Goal: Check status: Check status

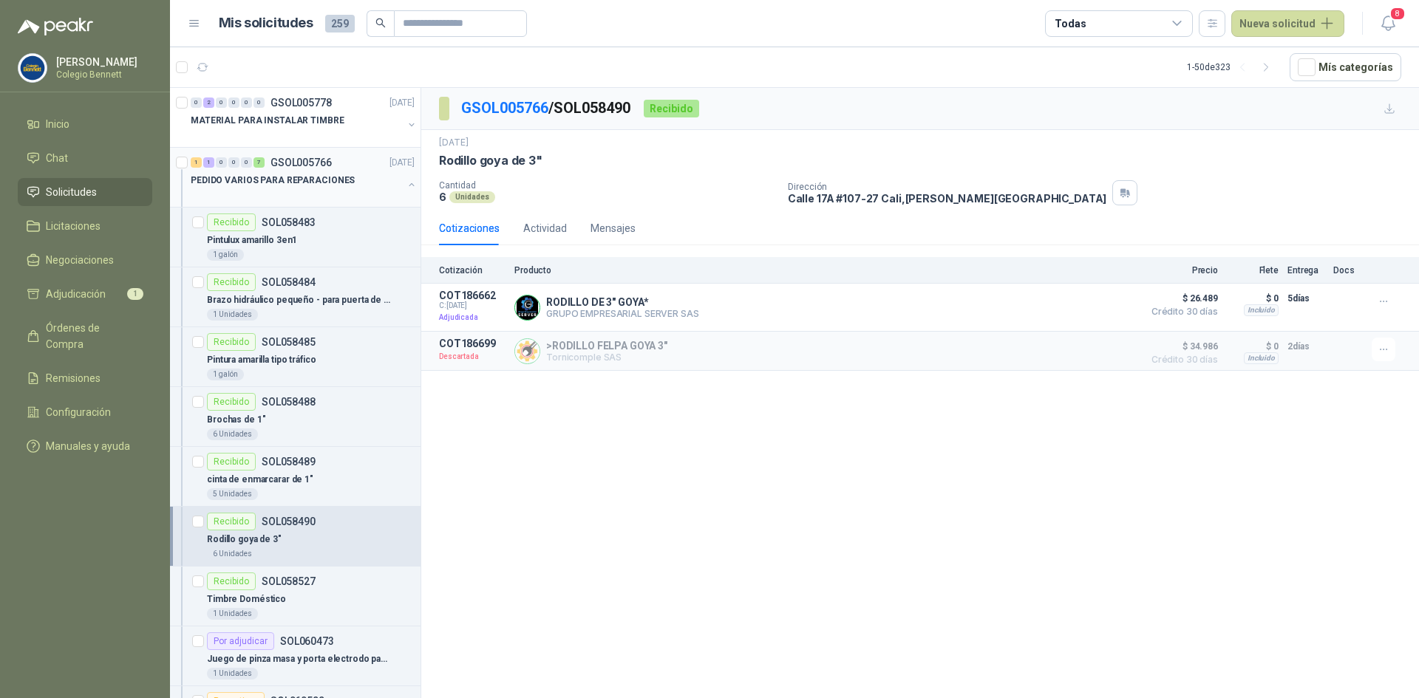
click at [406, 187] on button "button" at bounding box center [412, 185] width 12 height 12
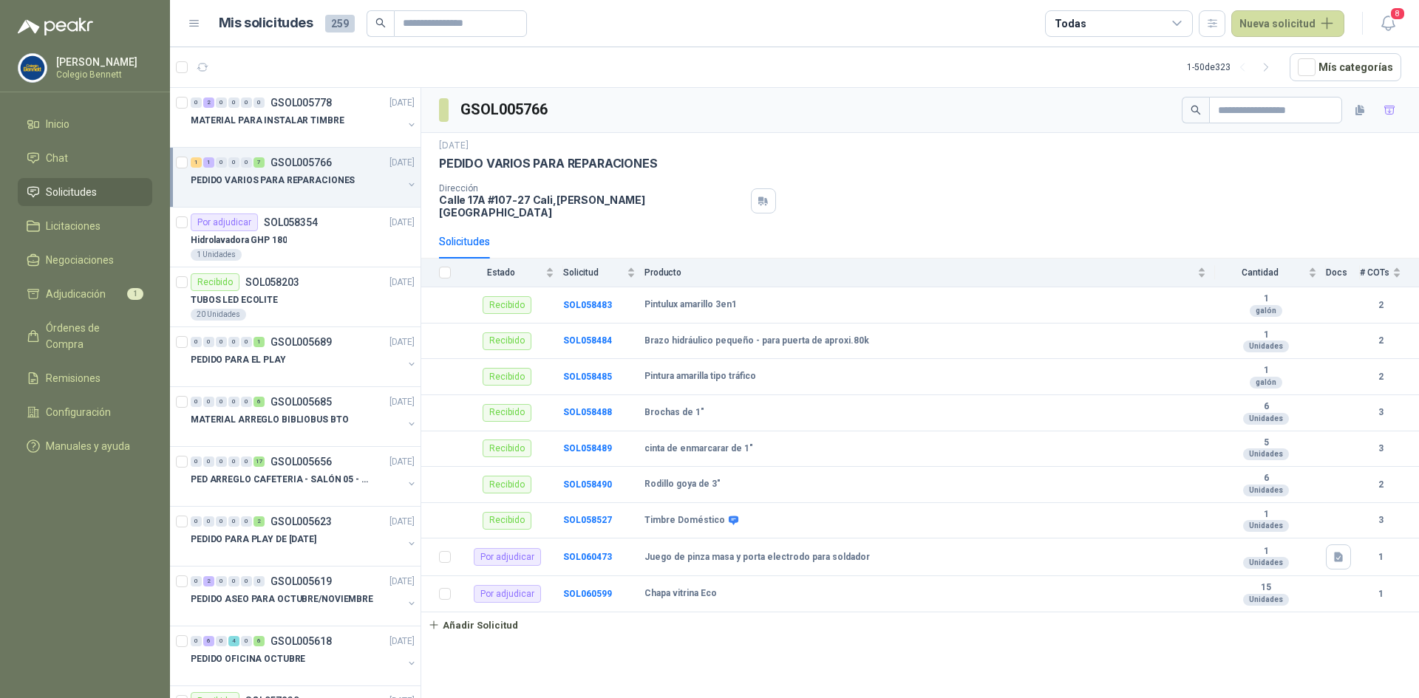
click at [406, 182] on button "button" at bounding box center [412, 185] width 12 height 12
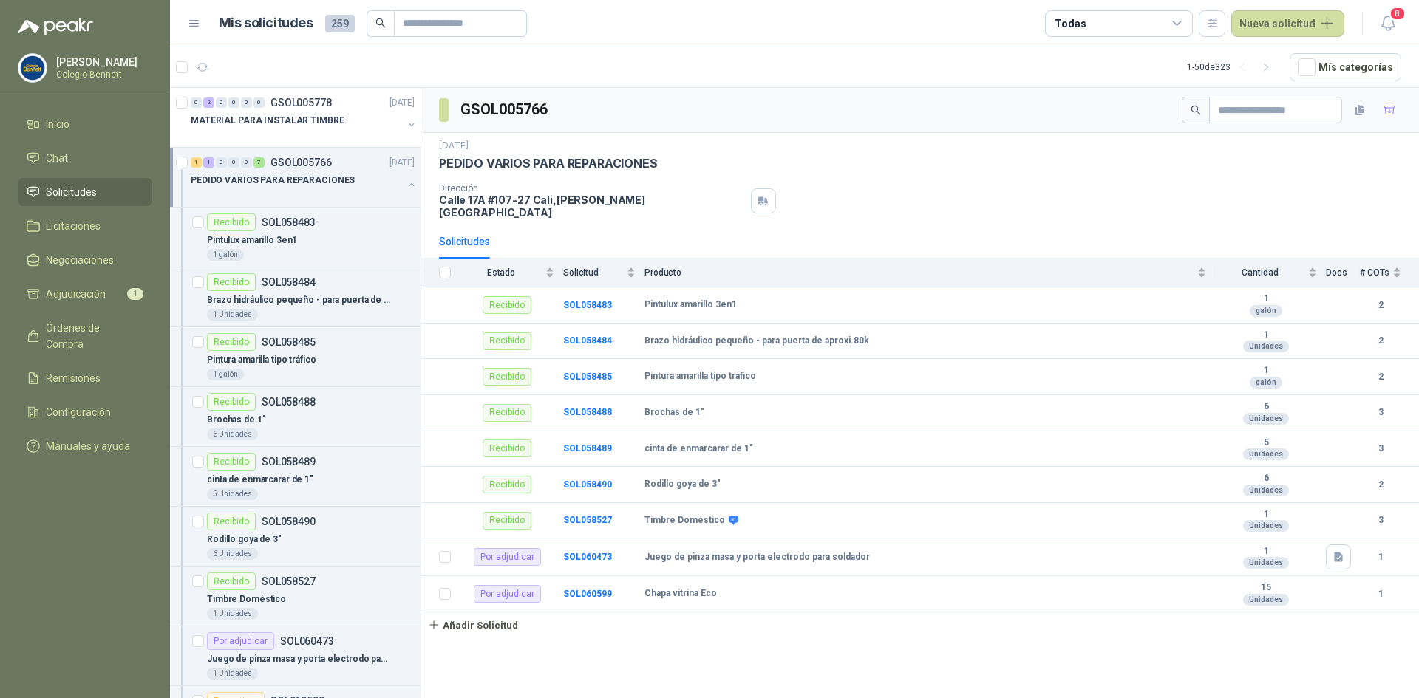
click at [392, 185] on div "PEDIDO VARIOS PARA REPARACIONES" at bounding box center [304, 186] width 227 height 30
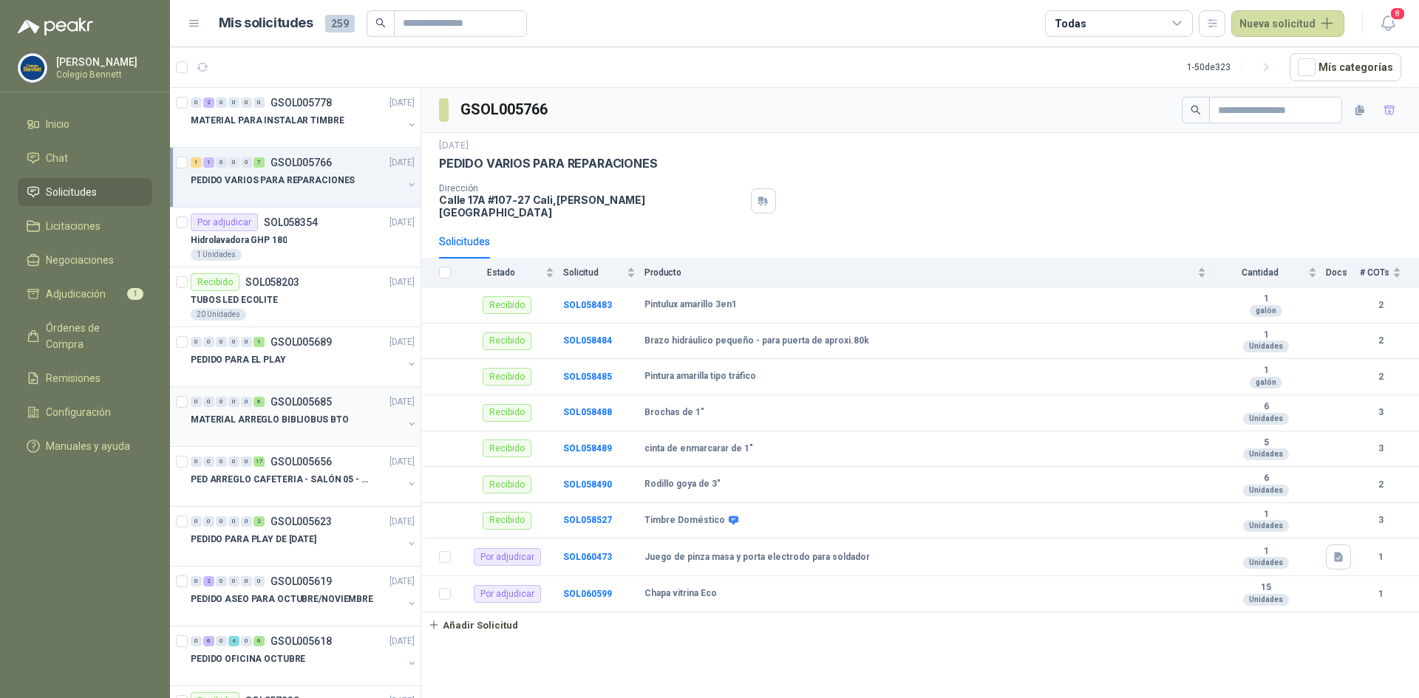
click at [335, 414] on p "MATERIAL ARREGLO BIBLIOBUS BTO" at bounding box center [269, 420] width 157 height 14
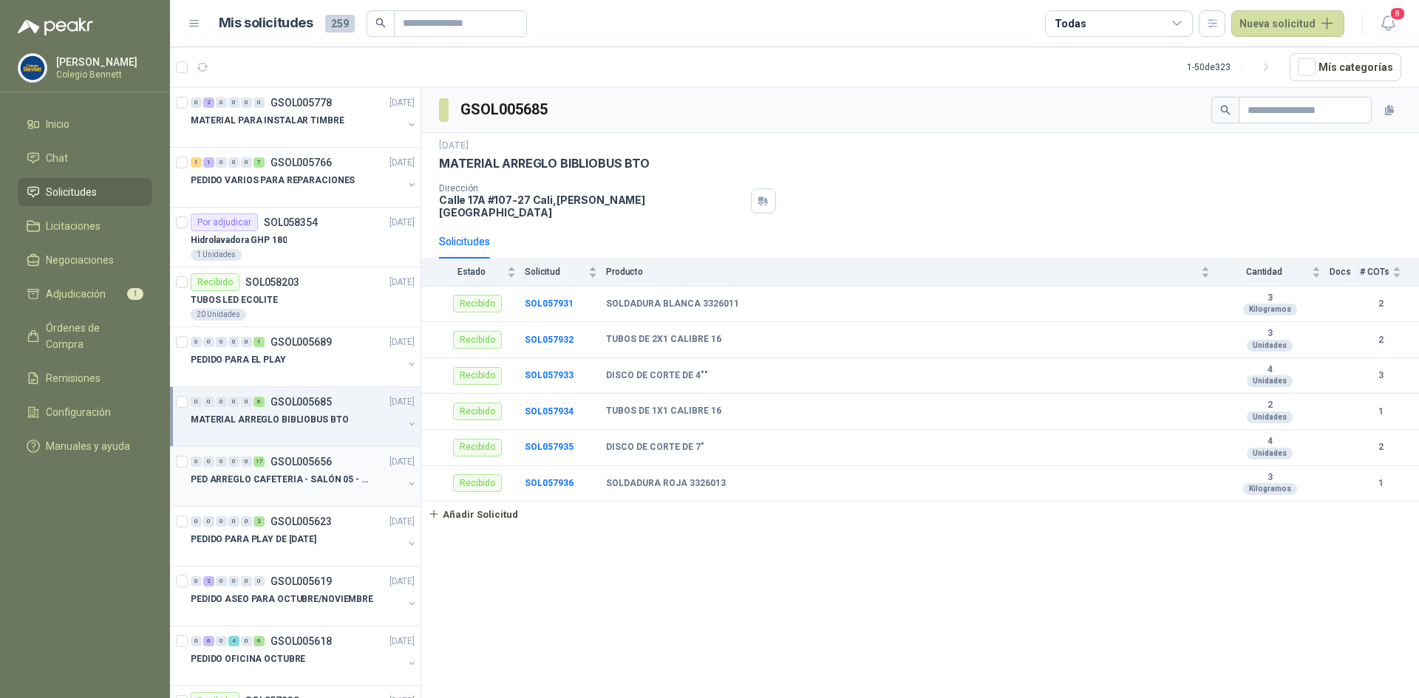
click at [327, 463] on p "GSOL005656" at bounding box center [300, 462] width 61 height 10
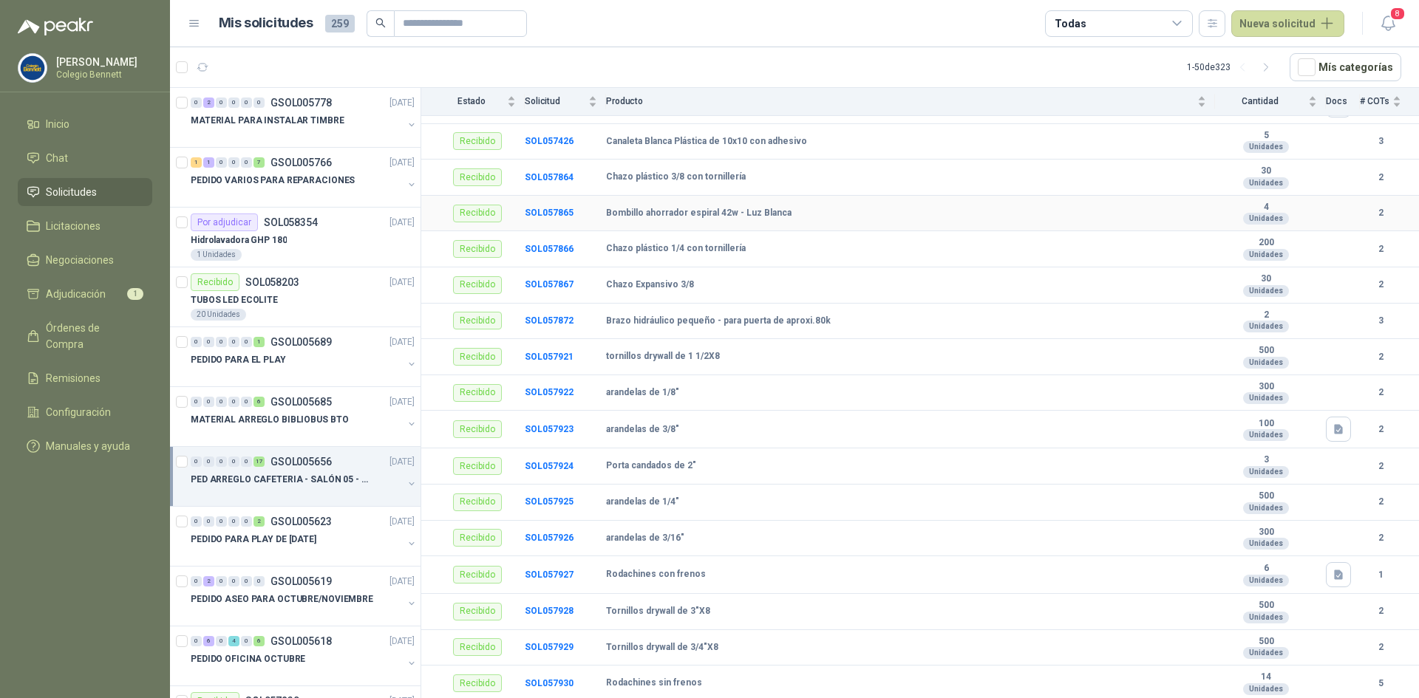
scroll to position [214, 0]
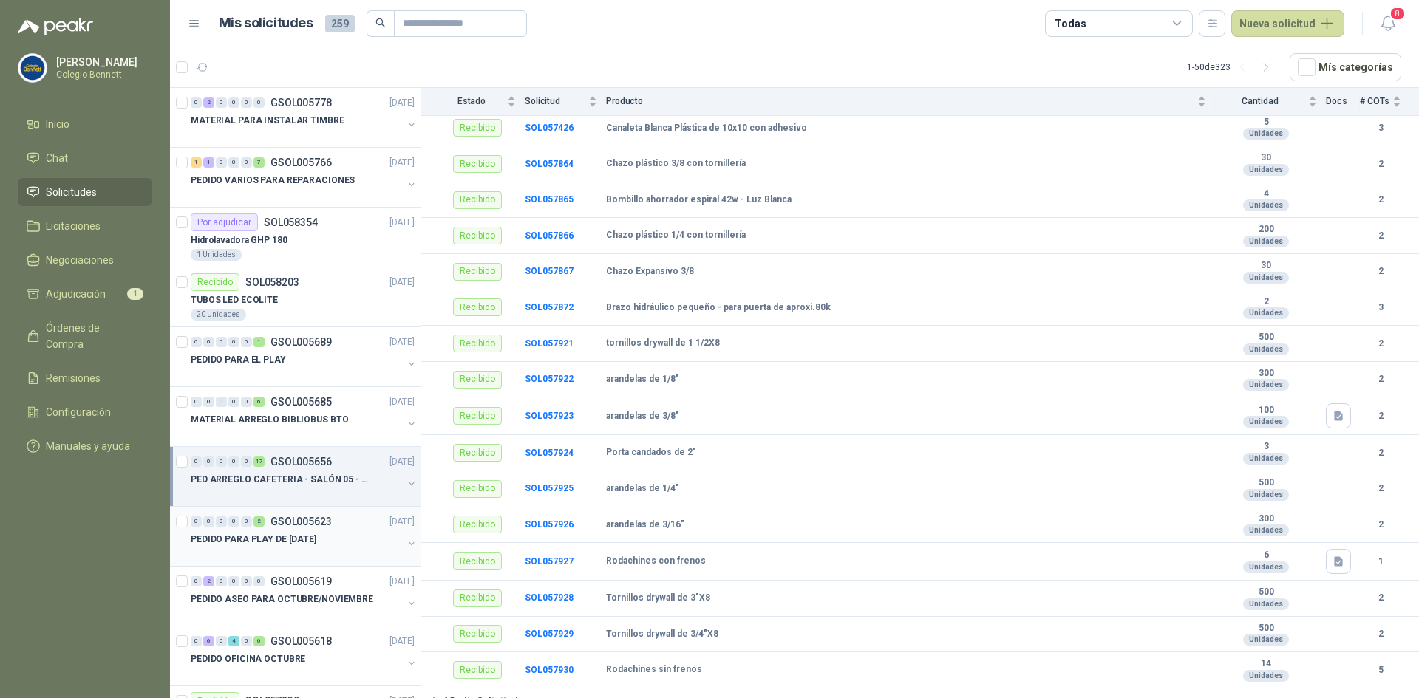
click at [328, 547] on div "PEDIDO PARA PLAY DE [DATE]" at bounding box center [297, 539] width 212 height 18
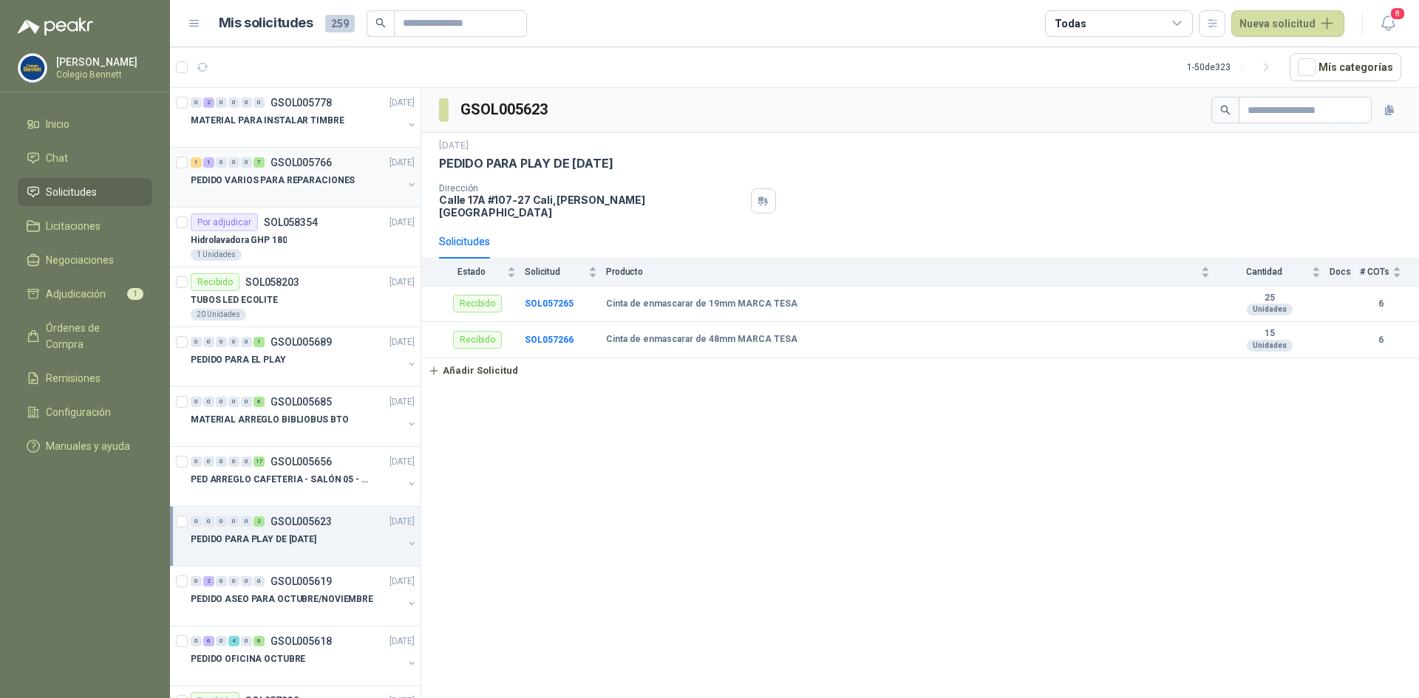
click at [347, 168] on div "1 1 0 0 0 7 GSOL005766 [DATE]" at bounding box center [304, 163] width 227 height 18
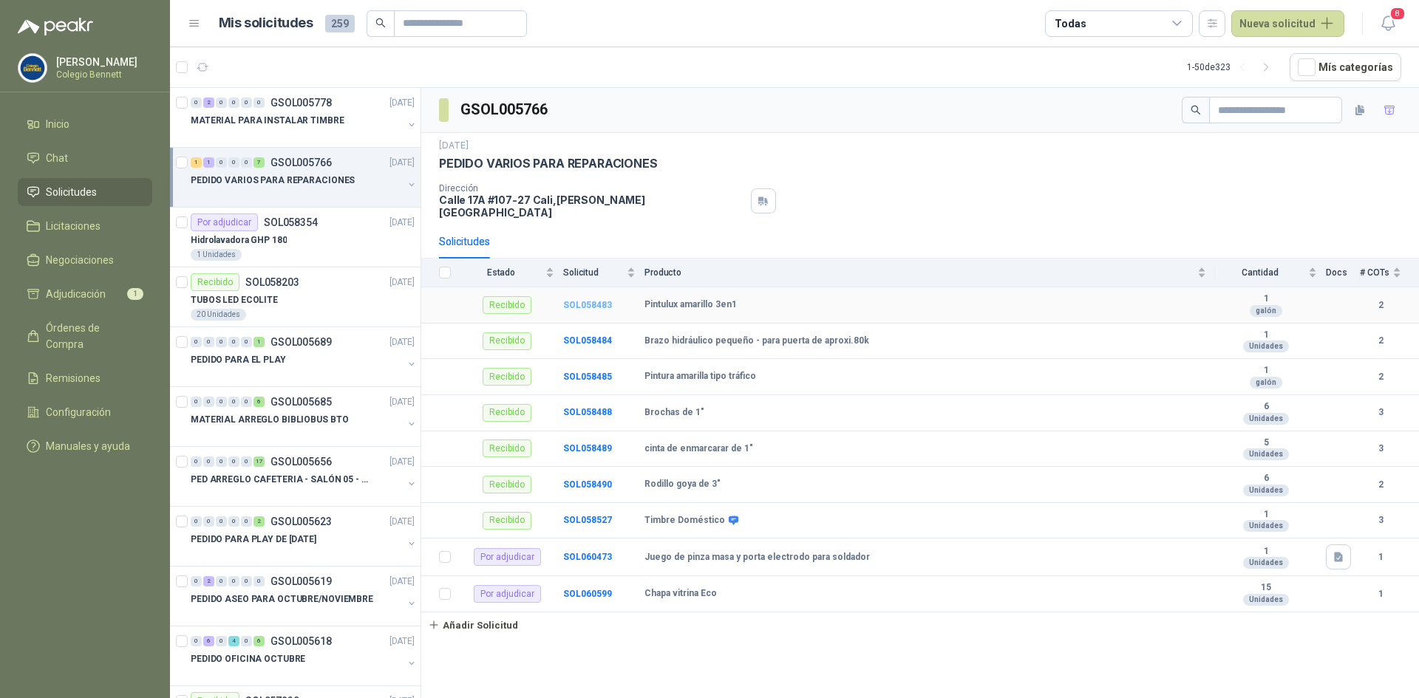
click at [594, 300] on b "SOL058483" at bounding box center [587, 305] width 49 height 10
